Goal: Find specific page/section: Find specific page/section

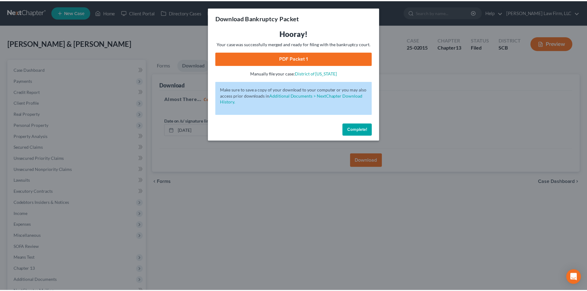
scroll to position [70, 0]
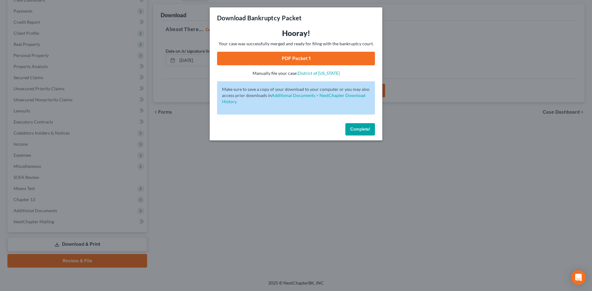
click at [364, 129] on span "Complete!" at bounding box center [360, 129] width 20 height 5
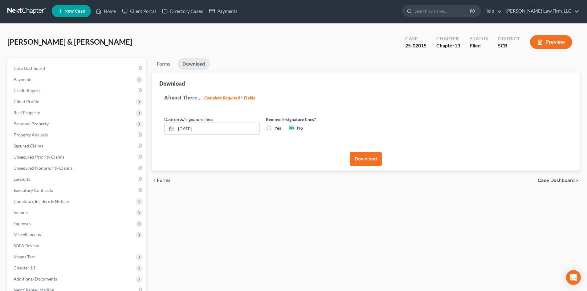
scroll to position [0, 0]
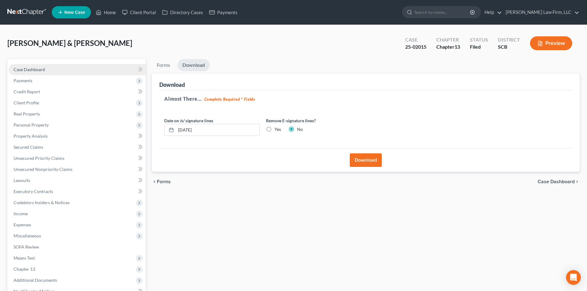
click at [41, 66] on link "Case Dashboard" at bounding box center [77, 69] width 137 height 11
select select "0"
select select "3"
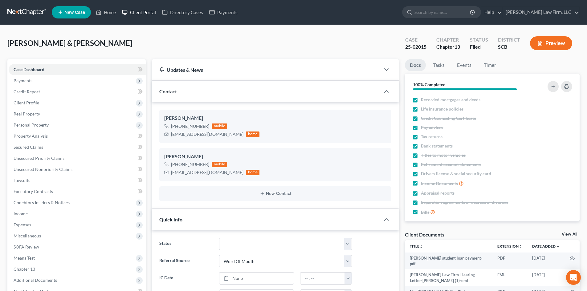
scroll to position [571, 0]
click at [116, 13] on link "Home" at bounding box center [106, 12] width 26 height 11
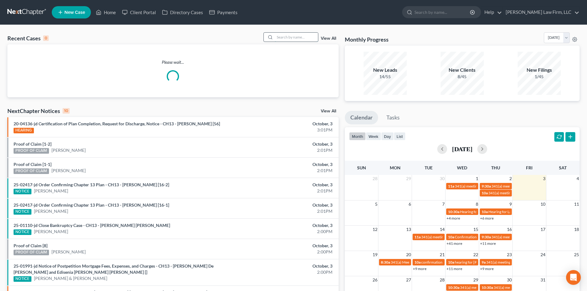
click at [301, 38] on input "search" at bounding box center [296, 37] width 43 height 9
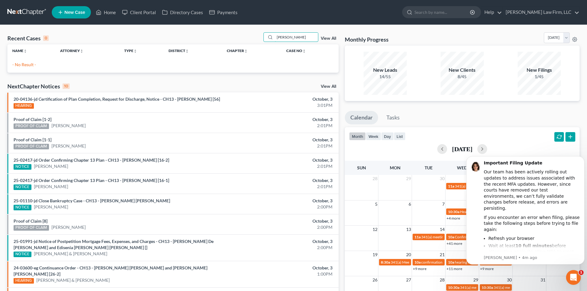
type input "[PERSON_NAME]"
